Goal: Go to known website: Access a specific website the user already knows

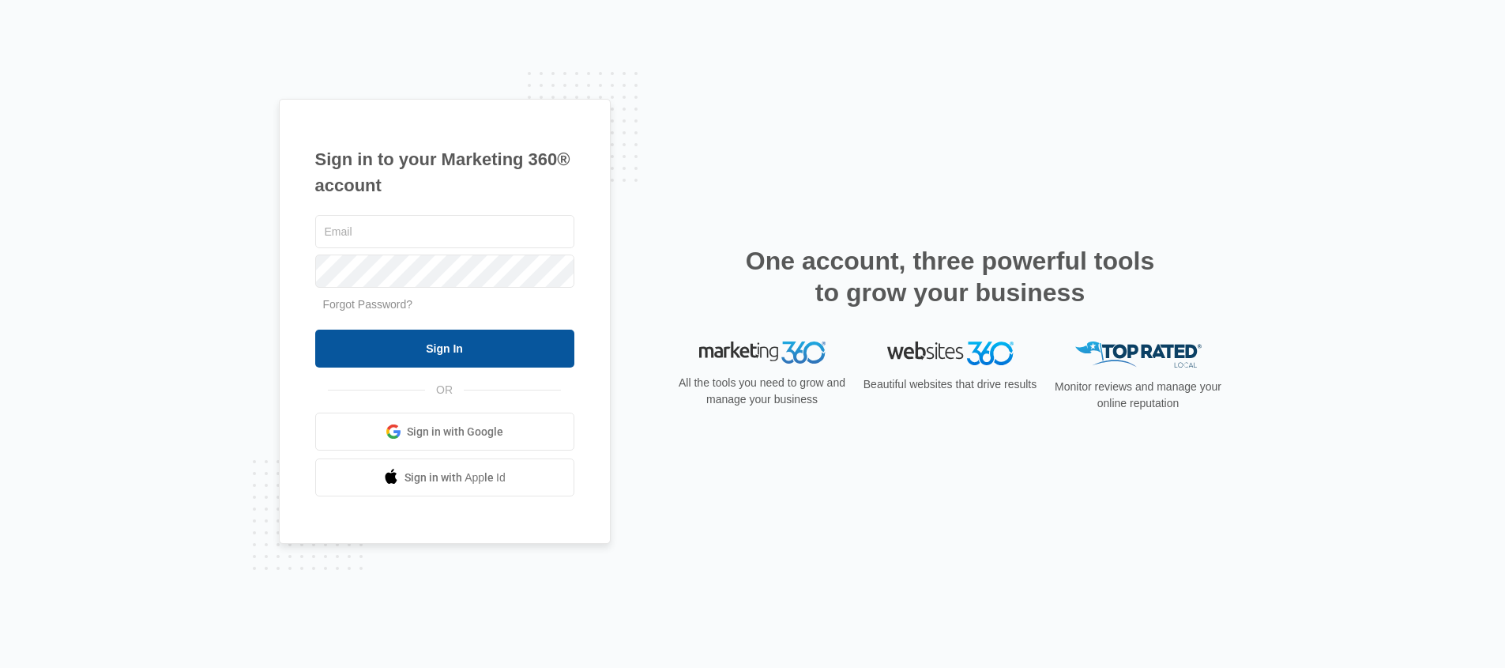
type input "[EMAIL_ADDRESS][PERSON_NAME][DOMAIN_NAME]"
click at [493, 344] on input "Sign In" at bounding box center [444, 348] width 259 height 38
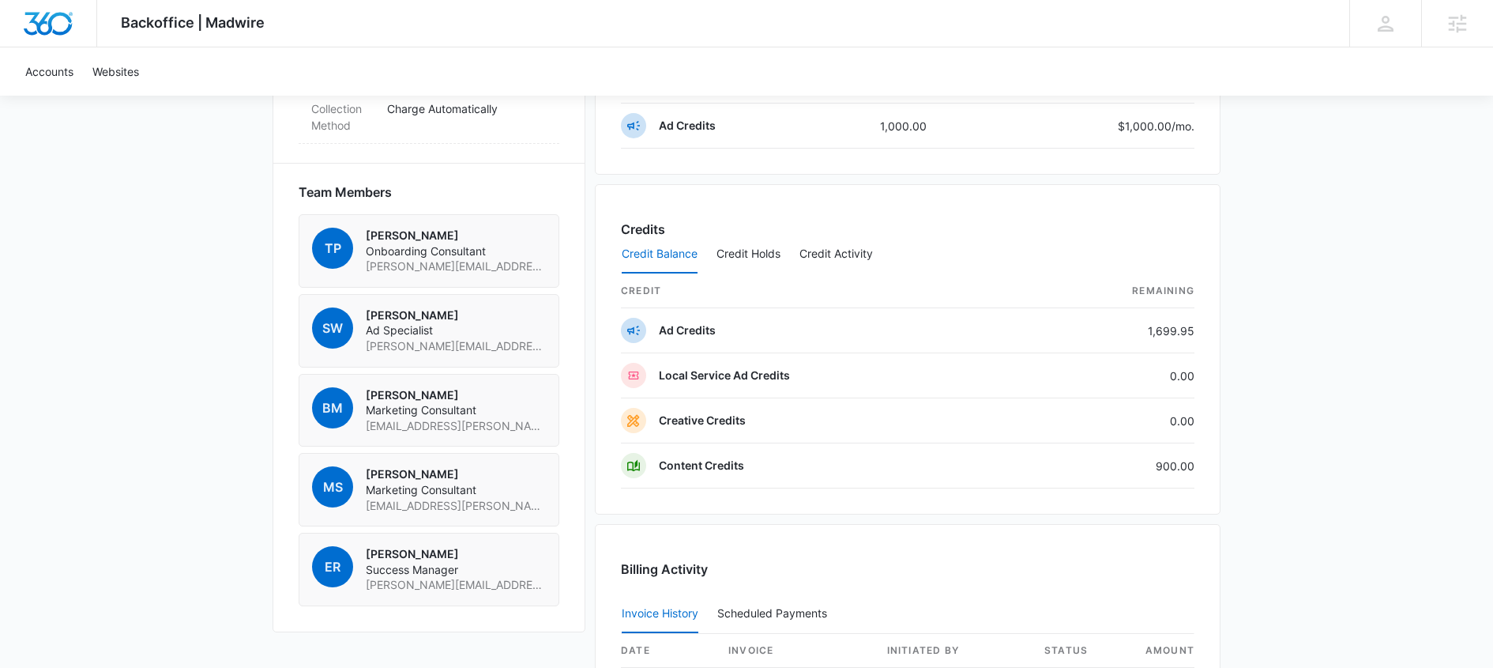
scroll to position [1074, 0]
